Goal: Information Seeking & Learning: Learn about a topic

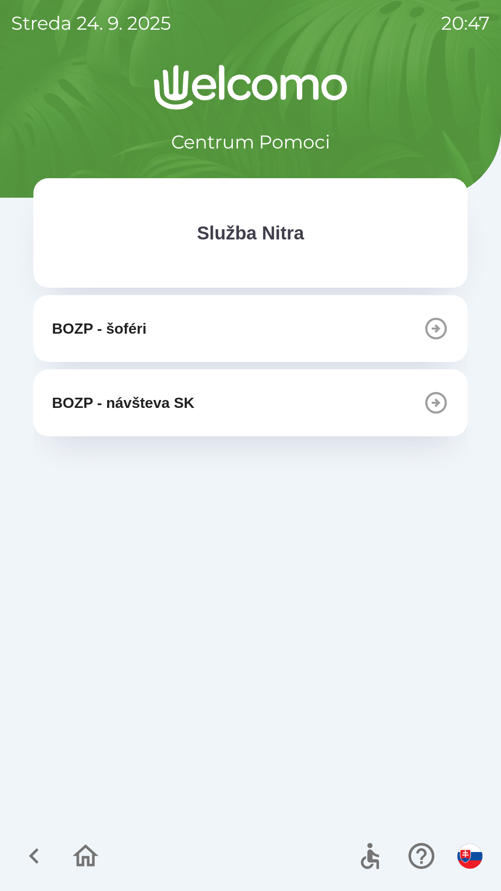
click at [329, 235] on div "Služba Nitra" at bounding box center [251, 232] width 360 height 35
click at [85, 853] on icon "button" at bounding box center [85, 856] width 31 height 31
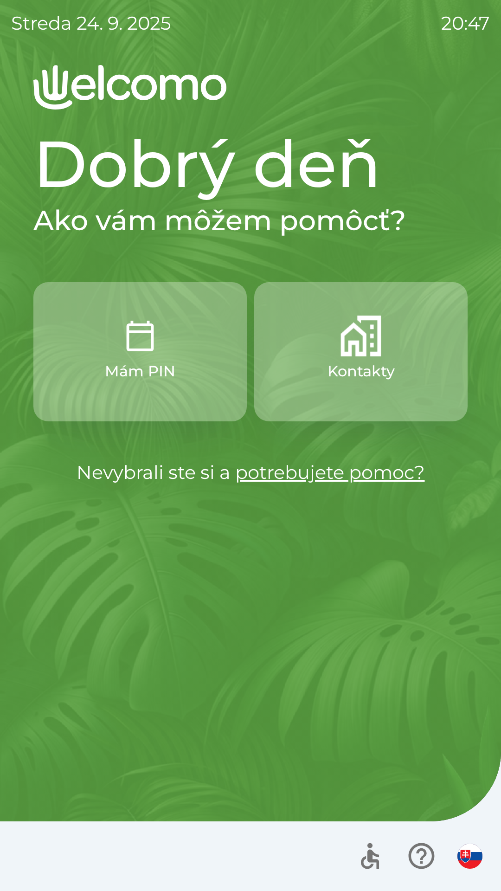
click at [386, 343] on button "Kontakty" at bounding box center [361, 351] width 214 height 139
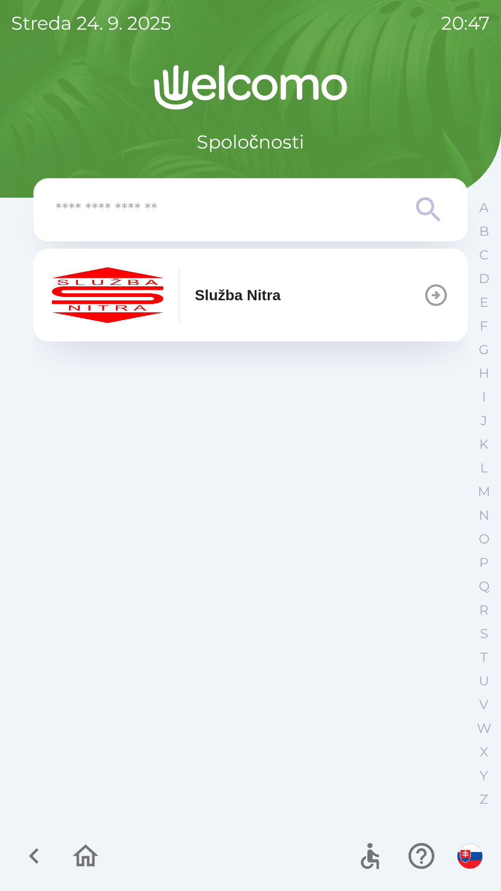
click at [421, 850] on icon "button" at bounding box center [422, 857] width 26 height 26
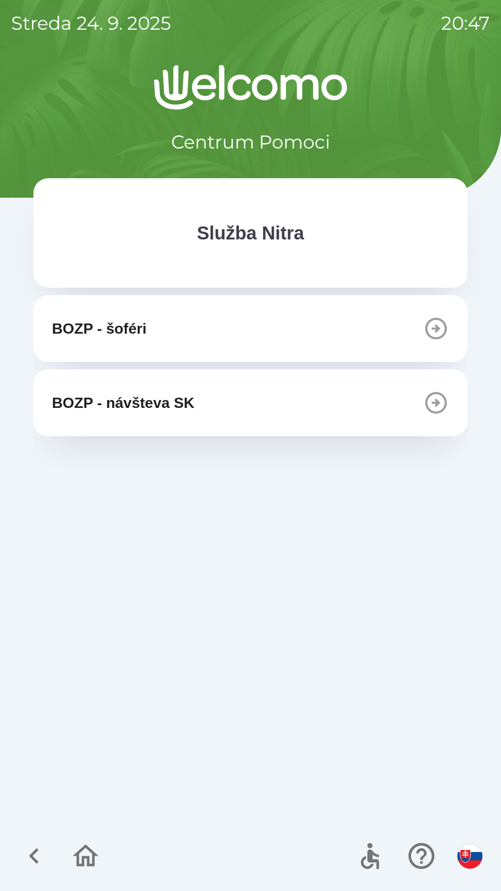
click at [364, 246] on div "Služba Nitra" at bounding box center [251, 232] width 360 height 35
click at [35, 850] on icon "button" at bounding box center [34, 856] width 31 height 31
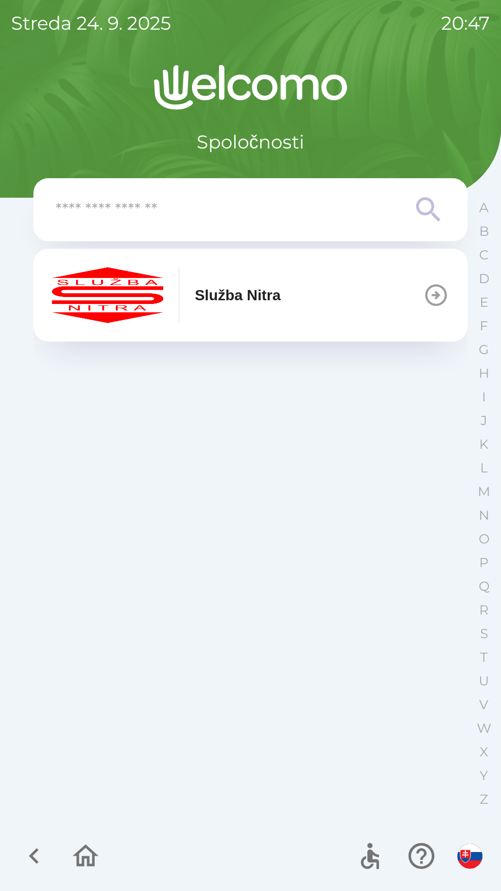
click at [35, 852] on icon "button" at bounding box center [34, 857] width 10 height 16
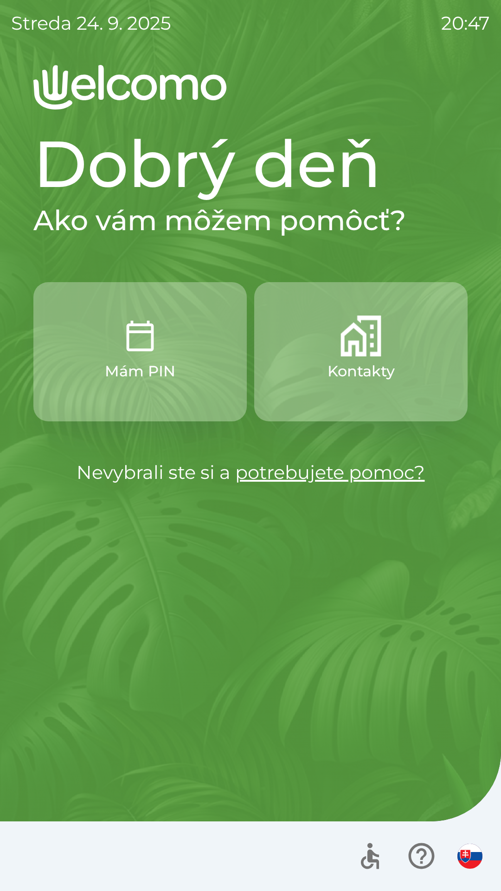
click at [369, 585] on div "Dobrý deň Ako vám môžem pomôcť? Mám PIN Kontakty Nevybrali ste si a potrebujete…" at bounding box center [250, 478] width 479 height 826
click at [384, 475] on link "potrebujete pomoc?" at bounding box center [330, 472] width 190 height 23
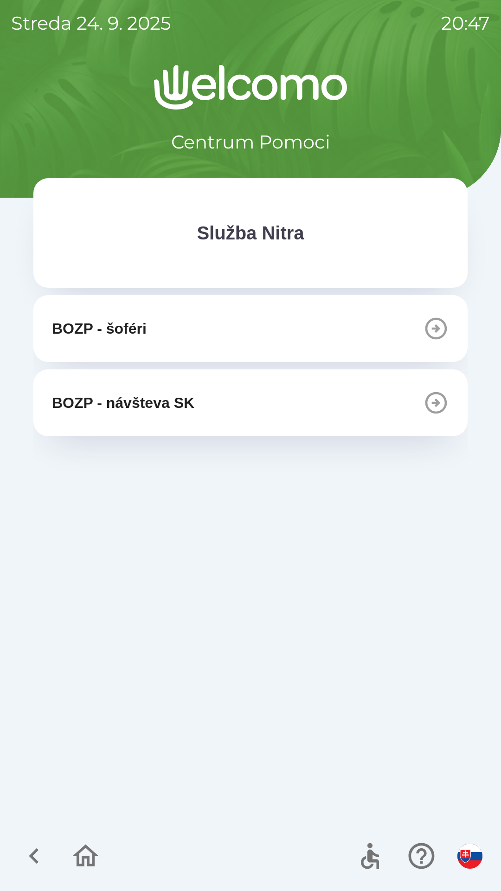
click at [432, 111] on div "Centrum Pomoci" at bounding box center [250, 110] width 435 height 91
click at [332, 132] on div "Centrum Pomoci" at bounding box center [250, 110] width 435 height 91
click at [370, 132] on div "Centrum Pomoci" at bounding box center [250, 110] width 435 height 91
click at [377, 477] on div "BOZP - šoféri BOZP - návšteva SK" at bounding box center [250, 557] width 435 height 524
click at [340, 227] on div "Služba Nitra" at bounding box center [251, 232] width 360 height 35
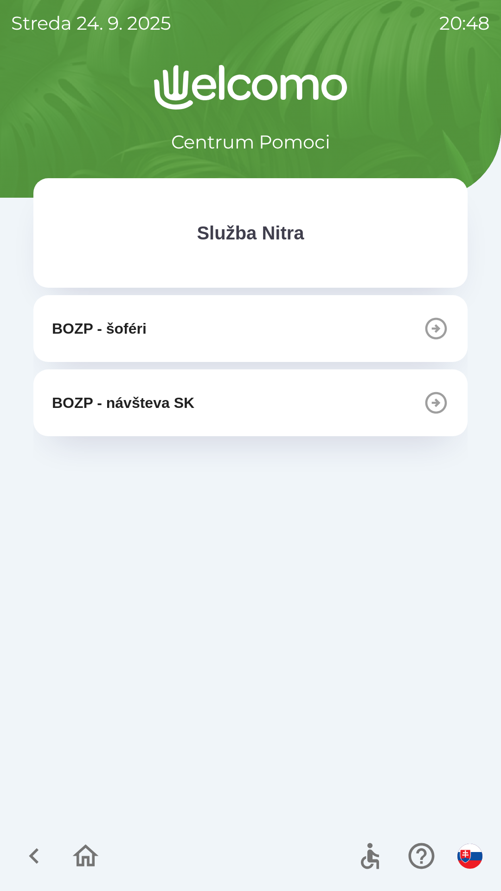
click at [285, 132] on p "Centrum Pomoci" at bounding box center [250, 142] width 159 height 28
click at [180, 104] on img at bounding box center [250, 87] width 435 height 45
click at [295, 68] on img at bounding box center [250, 87] width 435 height 45
click at [405, 89] on img at bounding box center [250, 87] width 435 height 45
click at [471, 113] on div "Centrum Pomoci Služba Nitra BOZP - šoféri BOZP - návšteva SK" at bounding box center [250, 478] width 479 height 826
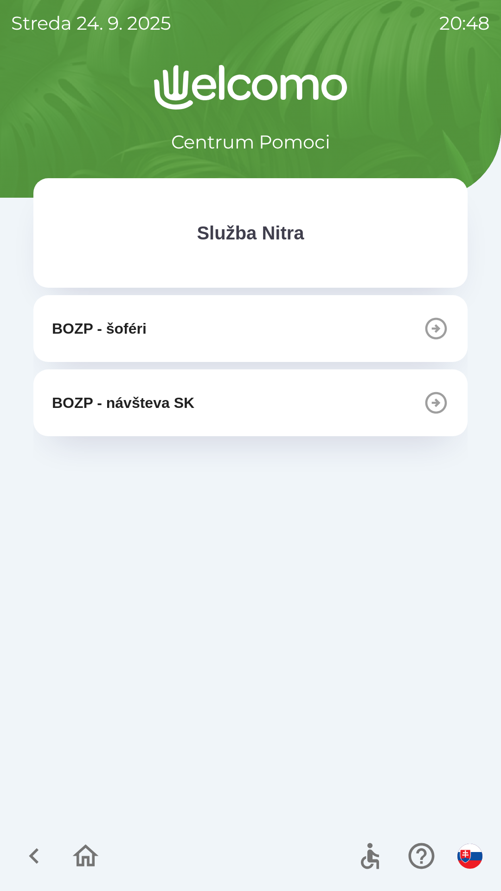
click at [361, 329] on button "BOZP - šoféri" at bounding box center [250, 328] width 435 height 67
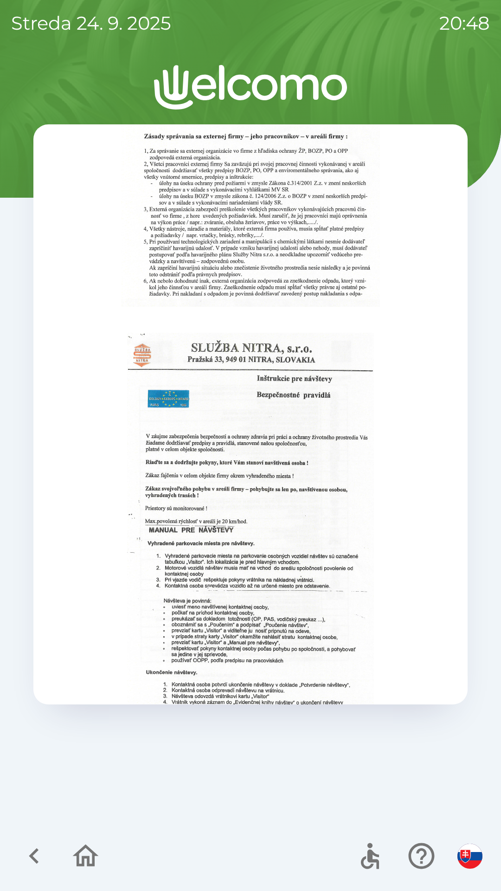
scroll to position [287, 0]
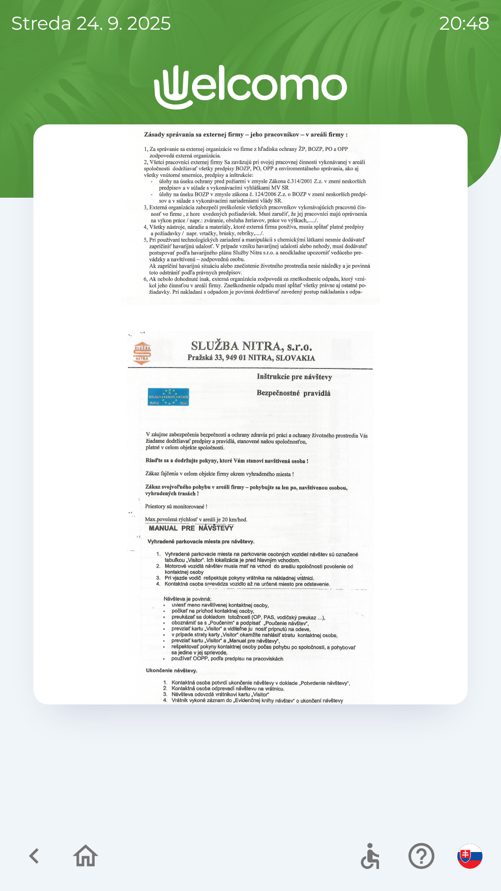
click at [29, 851] on icon "button" at bounding box center [34, 856] width 31 height 31
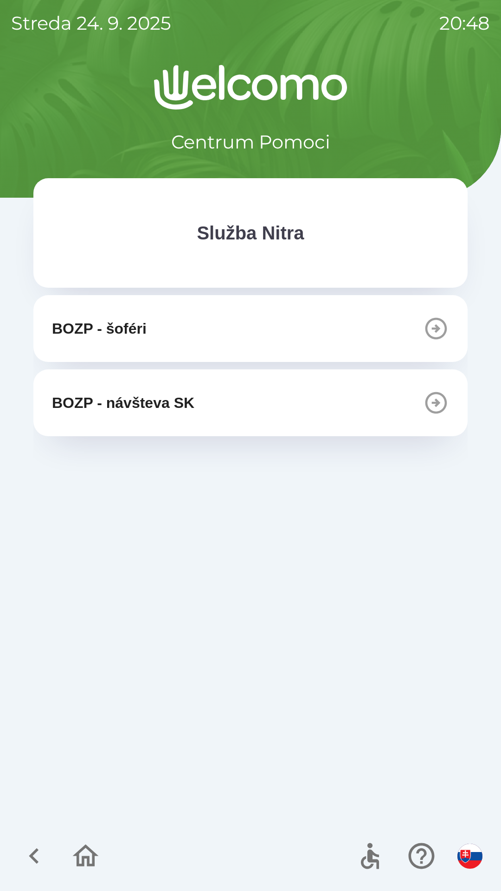
click at [251, 396] on button "BOZP - návšteva SK" at bounding box center [250, 403] width 435 height 67
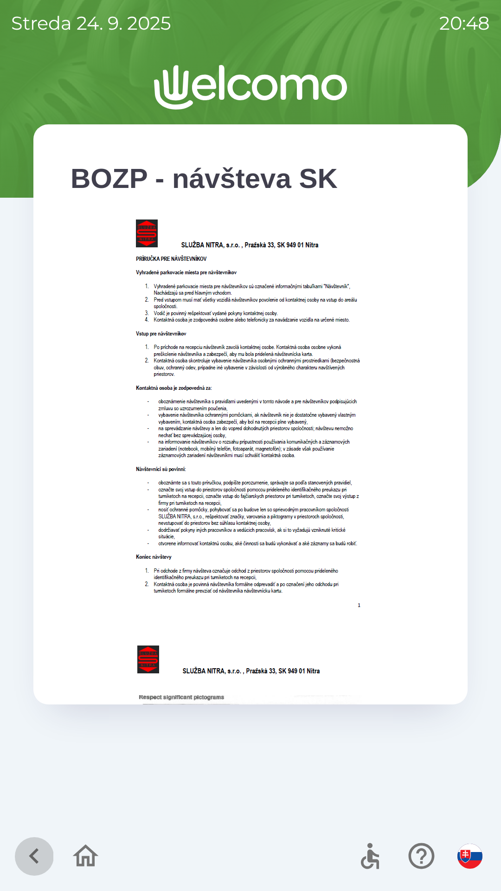
click at [26, 850] on icon "button" at bounding box center [34, 856] width 31 height 31
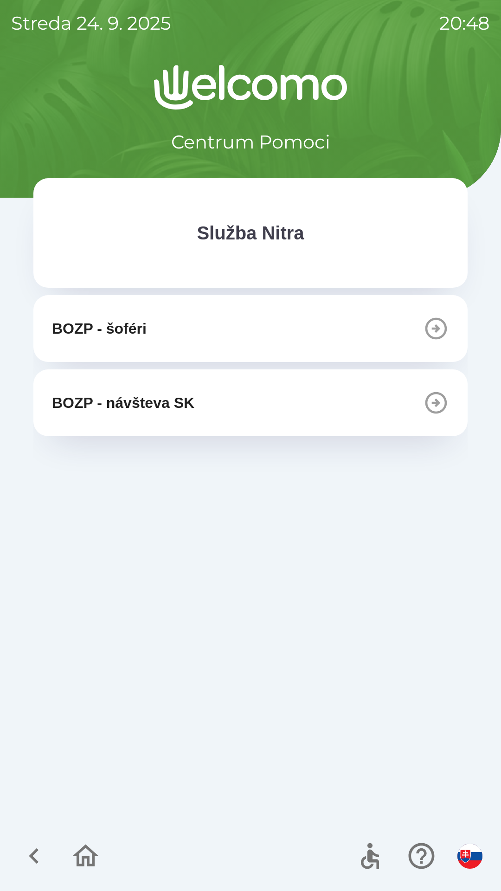
click at [34, 855] on icon "button" at bounding box center [34, 856] width 31 height 31
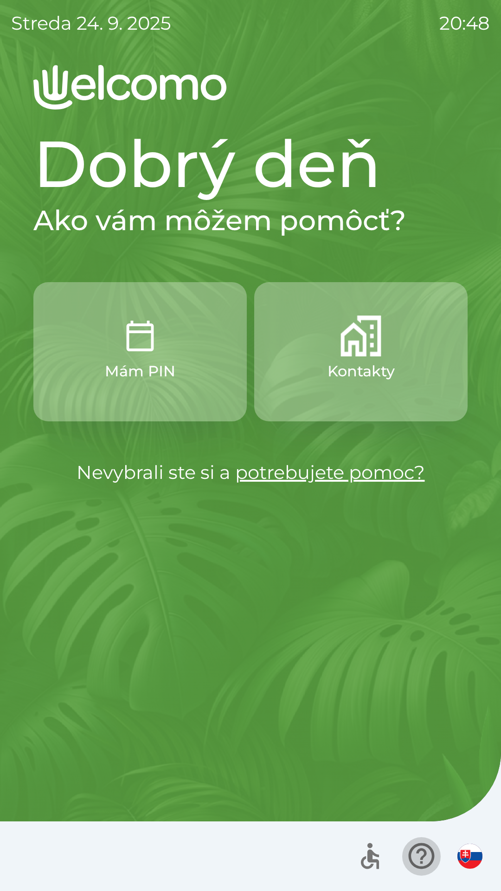
click at [423, 846] on icon "button" at bounding box center [421, 856] width 31 height 31
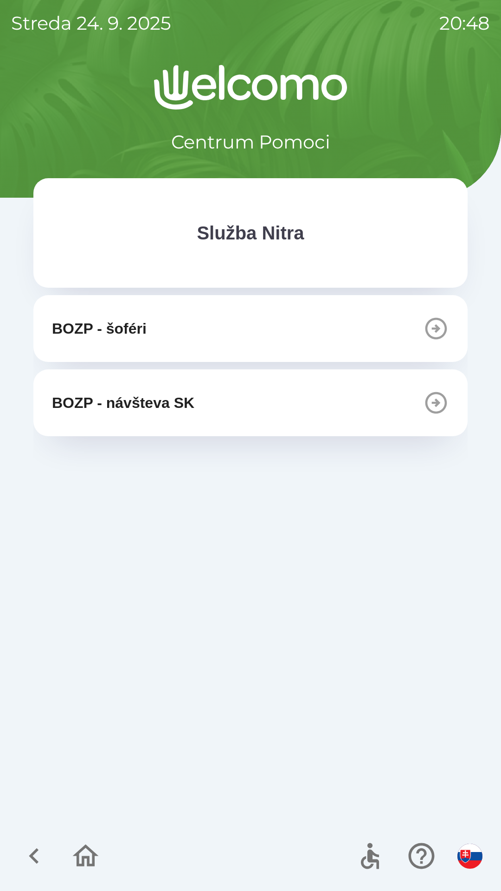
click at [26, 849] on icon "button" at bounding box center [34, 856] width 31 height 31
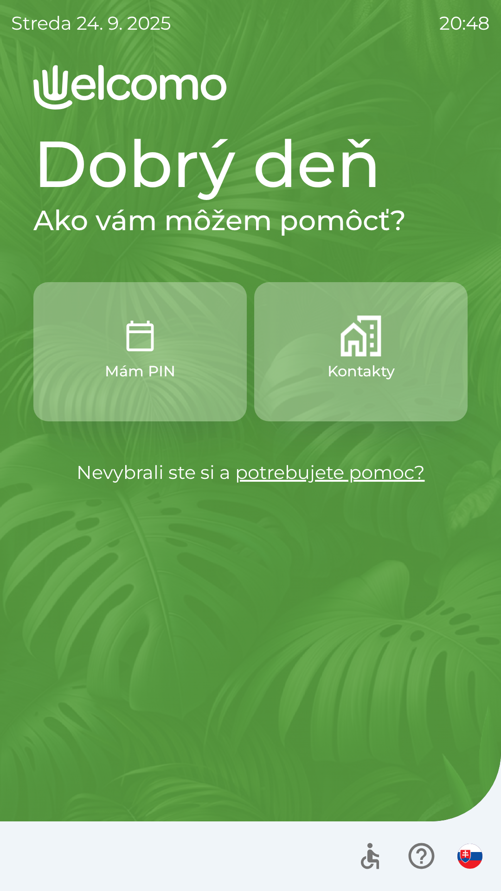
click at [421, 578] on div "Dobrý deň Ako vám môžem pomôcť? Mám PIN Kontakty Nevybrali ste si a potrebujete…" at bounding box center [250, 478] width 479 height 826
click at [434, 216] on h2 "Ako vám môžem pomôcť?" at bounding box center [250, 220] width 435 height 34
click at [378, 189] on h1 "Dobrý deň" at bounding box center [250, 163] width 435 height 79
click at [309, 171] on h1 "Dobrý deň" at bounding box center [250, 163] width 435 height 79
click at [280, 169] on h1 "Dobrý deň" at bounding box center [250, 163] width 435 height 79
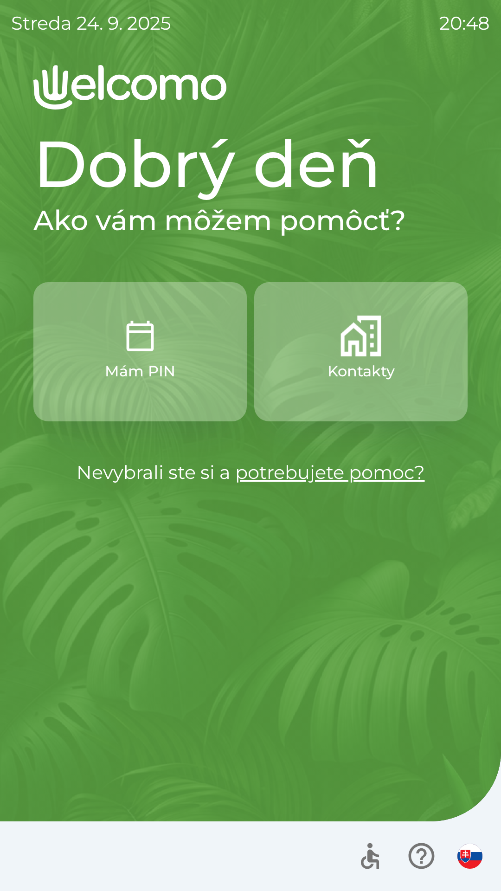
click at [356, 201] on h1 "Dobrý deň" at bounding box center [250, 163] width 435 height 79
click at [341, 353] on img "button" at bounding box center [361, 336] width 41 height 41
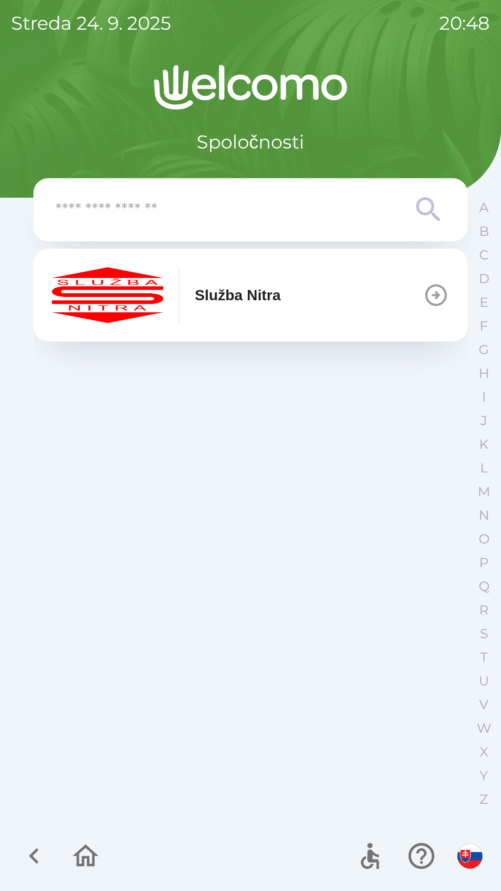
click at [322, 212] on input "text" at bounding box center [232, 210] width 353 height 26
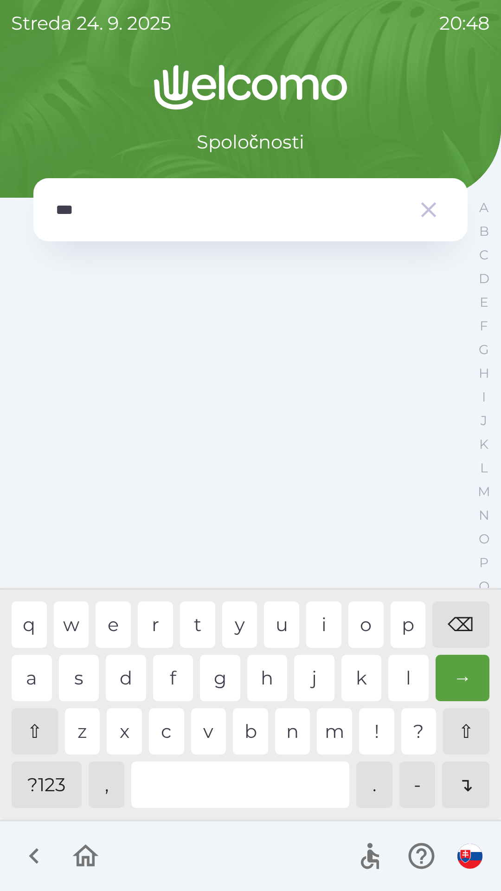
type input "****"
click at [169, 732] on div "c" at bounding box center [166, 731] width 35 height 46
